Goal: Find specific page/section: Find specific page/section

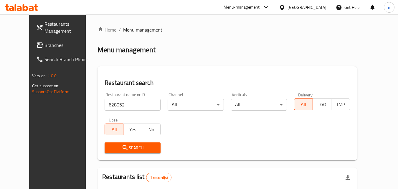
scroll to position [69, 0]
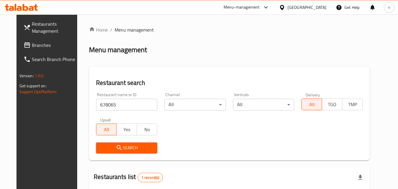
click at [316, 6] on div "[GEOGRAPHIC_DATA]" at bounding box center [307, 7] width 39 height 6
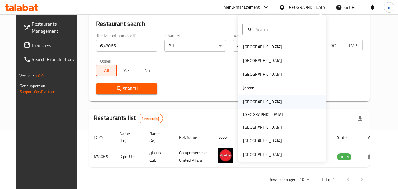
click at [246, 103] on div "[GEOGRAPHIC_DATA]" at bounding box center [262, 101] width 39 height 6
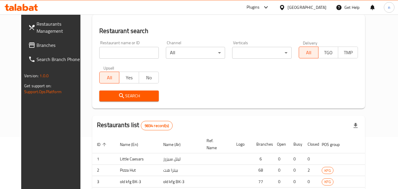
scroll to position [59, 0]
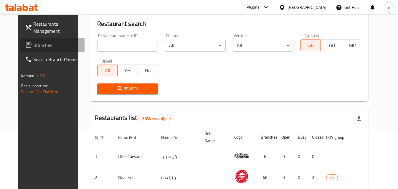
click at [33, 42] on span "Branches" at bounding box center [56, 45] width 47 height 7
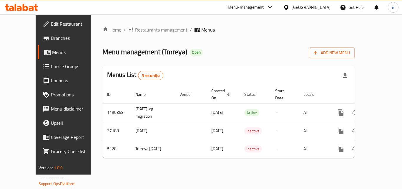
click at [144, 29] on span "Restaurants management" at bounding box center [161, 29] width 52 height 7
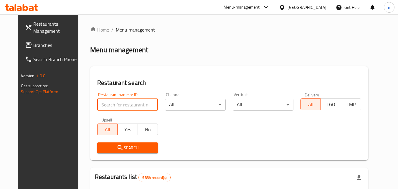
click at [113, 103] on input "search" at bounding box center [127, 105] width 61 height 12
paste input "3373"
type input "3373"
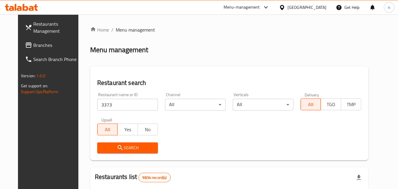
drag, startPoint x: 123, startPoint y: 147, endPoint x: 128, endPoint y: 144, distance: 5.8
click at [128, 144] on span "Search" at bounding box center [127, 147] width 51 height 7
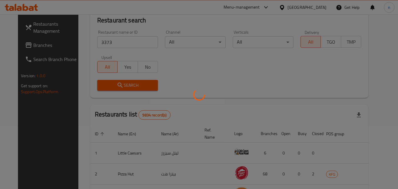
scroll to position [69, 0]
